Goal: Task Accomplishment & Management: Manage account settings

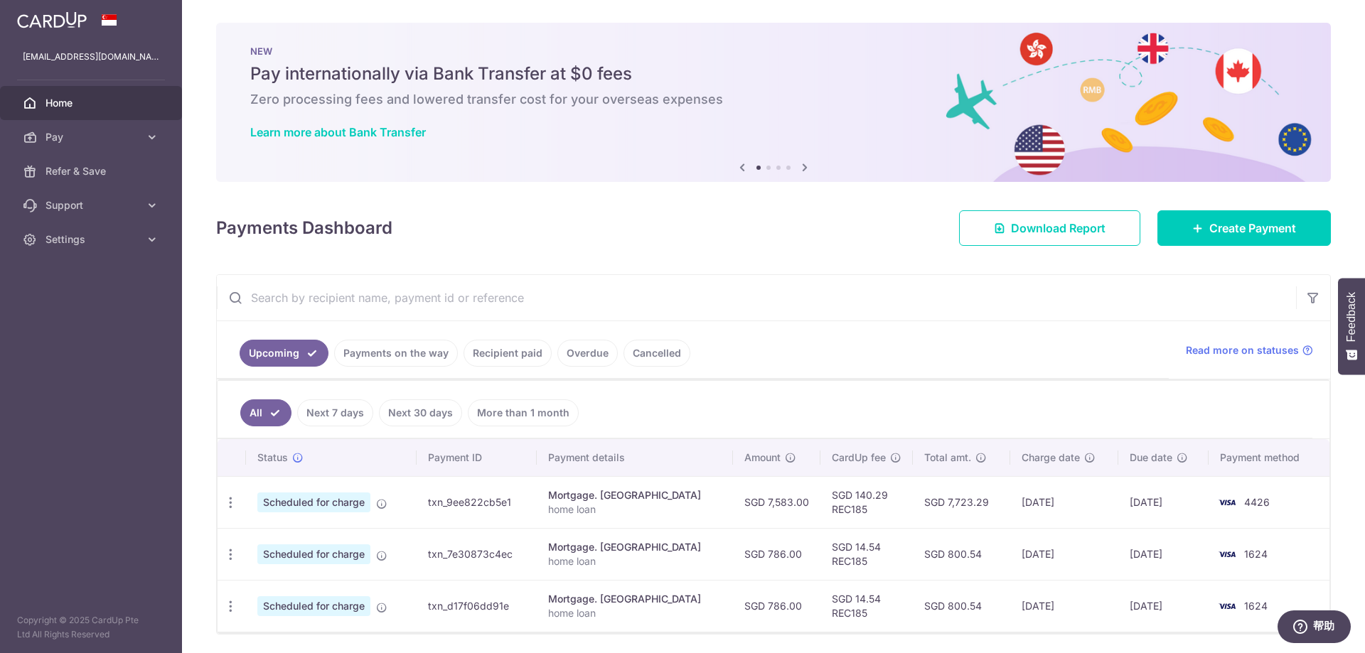
scroll to position [48, 0]
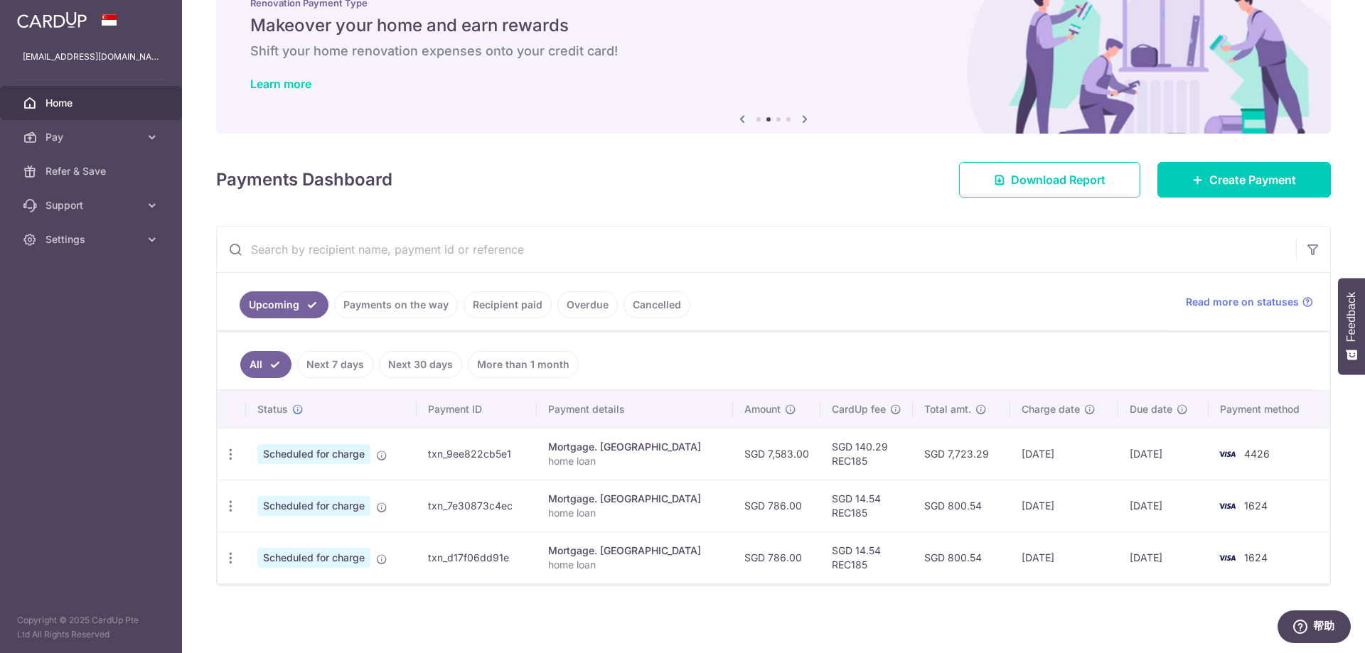
click at [404, 307] on link "Payments on the way" at bounding box center [396, 305] width 124 height 27
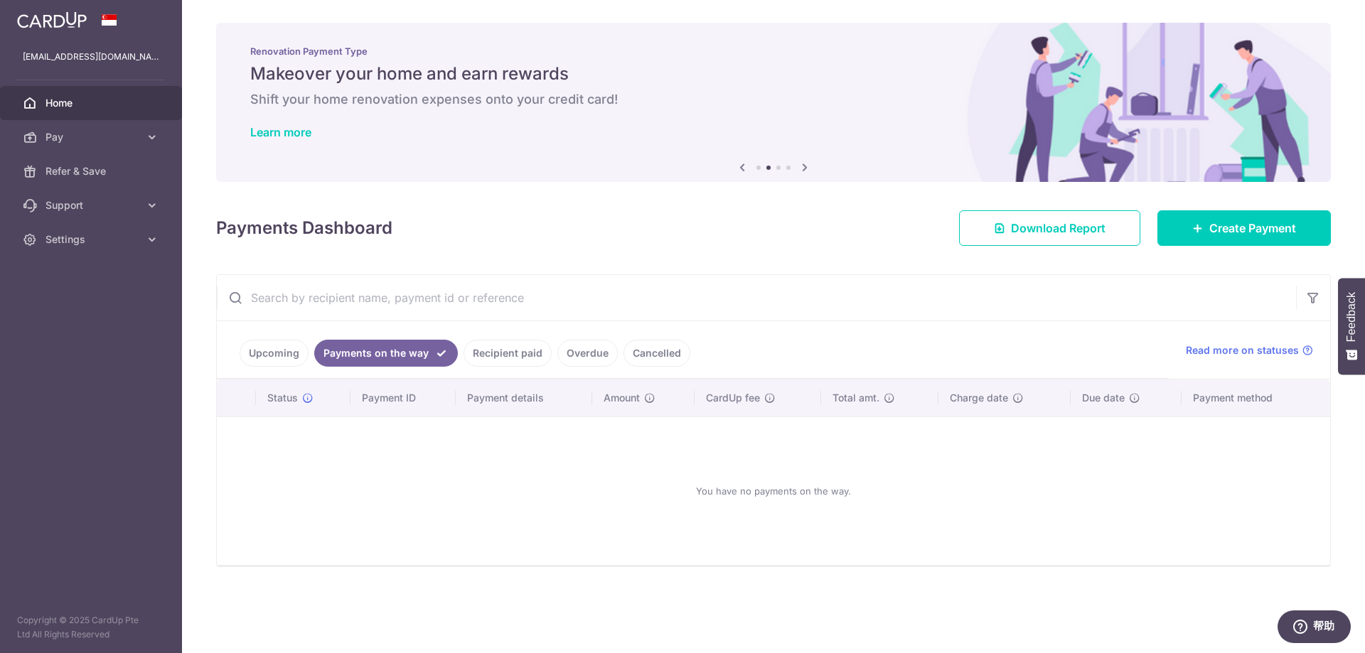
scroll to position [0, 0]
click at [493, 353] on link "Recipient paid" at bounding box center [508, 353] width 88 height 27
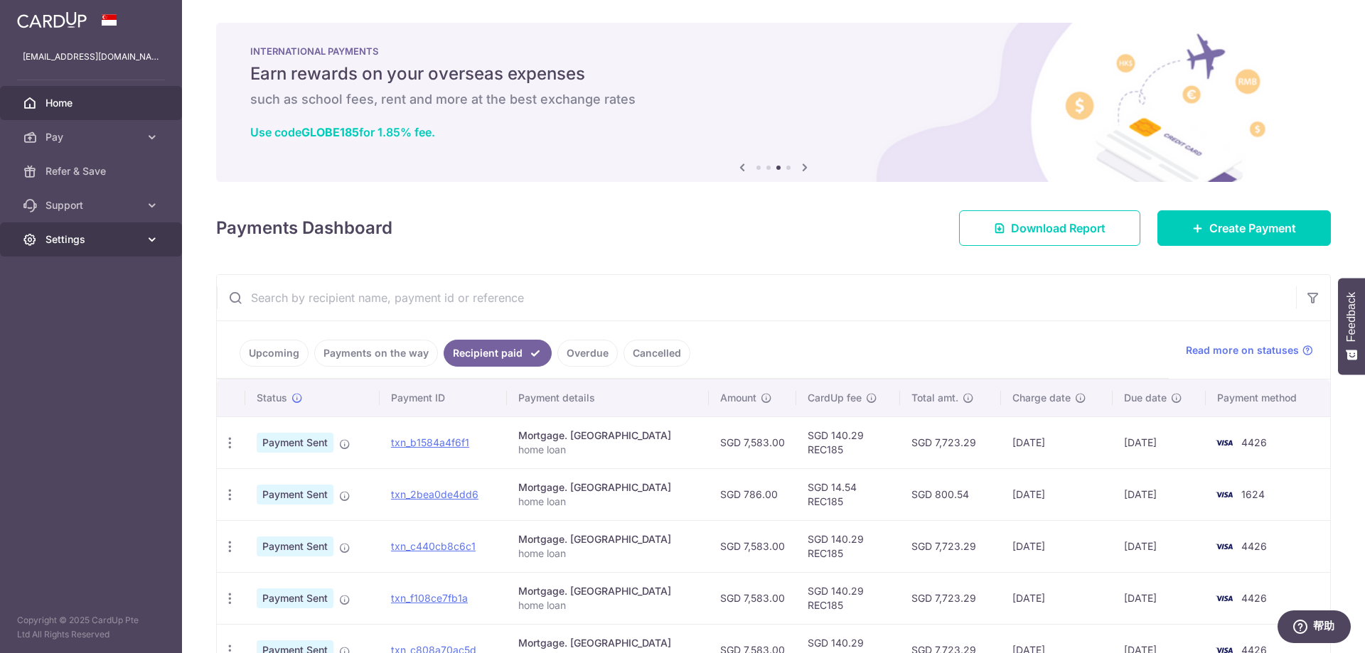
click at [139, 242] on span "Settings" at bounding box center [93, 239] width 94 height 14
click at [93, 308] on span "Logout" at bounding box center [93, 308] width 94 height 14
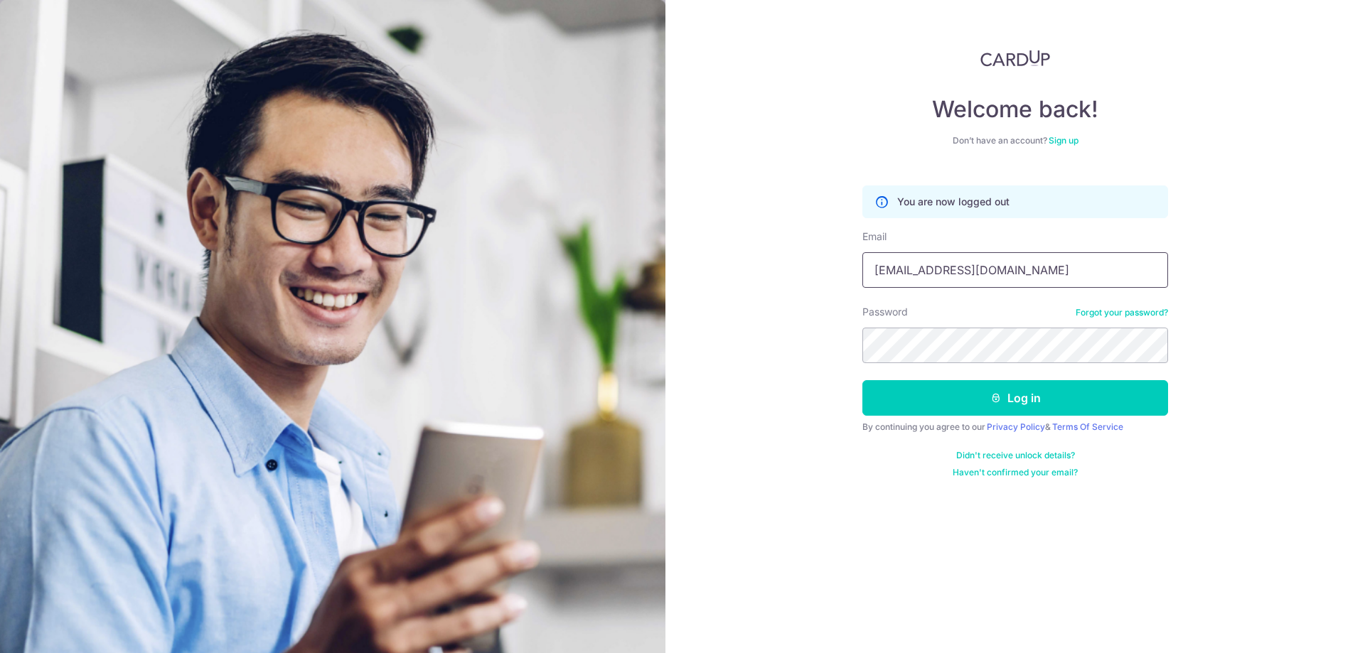
click at [989, 277] on input "[EMAIL_ADDRESS][DOMAIN_NAME]" at bounding box center [1015, 270] width 306 height 36
type input "xuc116@gmail.com"
click at [951, 402] on button "Log in" at bounding box center [1015, 398] width 306 height 36
